Goal: Information Seeking & Learning: Check status

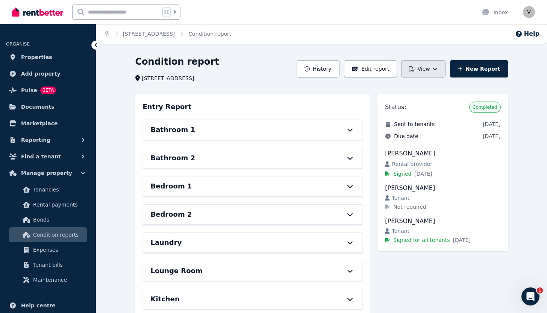
click at [418, 72] on button "View" at bounding box center [423, 68] width 44 height 17
click at [417, 87] on div "View report" at bounding box center [409, 89] width 63 height 8
